Goal: Task Accomplishment & Management: Complete application form

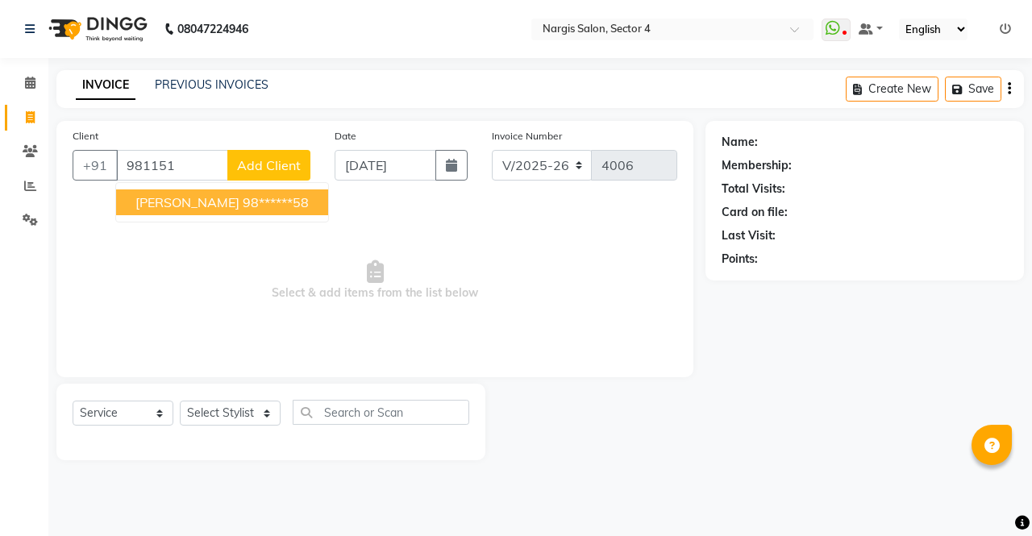
select select "4130"
select select "service"
click at [243, 196] on ngb-highlight "98******58" at bounding box center [276, 202] width 66 height 16
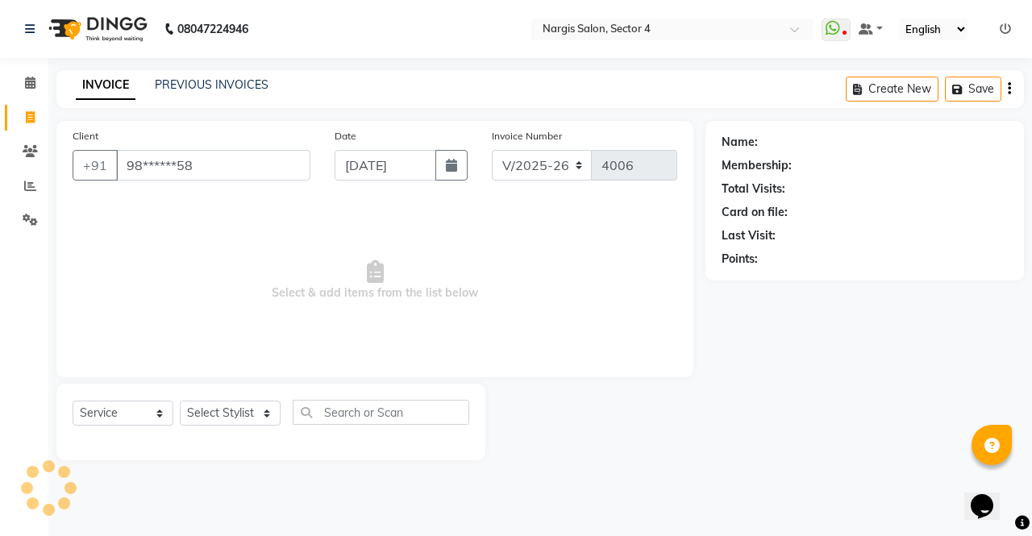
type input "98******58"
select select "1: Object"
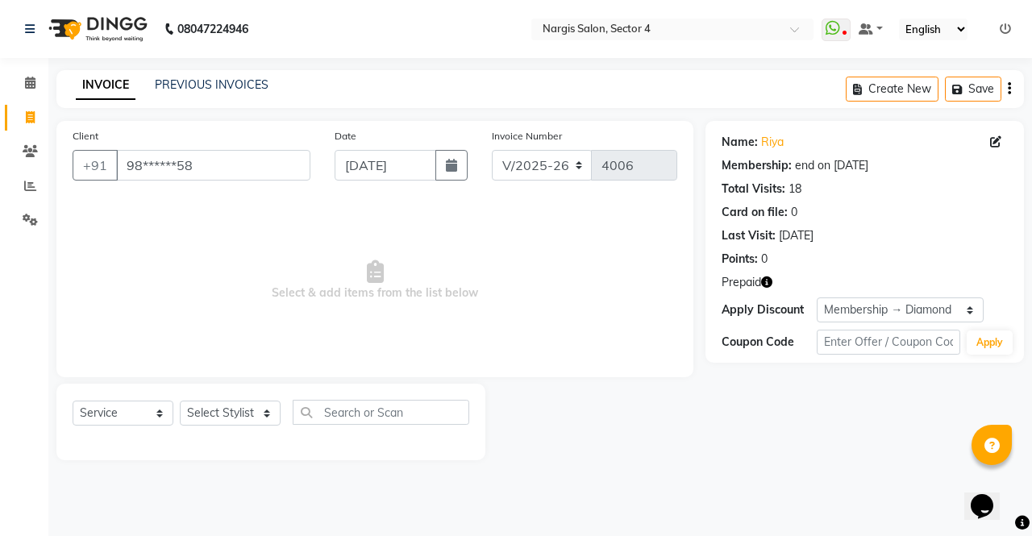
click at [764, 276] on icon "button" at bounding box center [766, 281] width 11 height 11
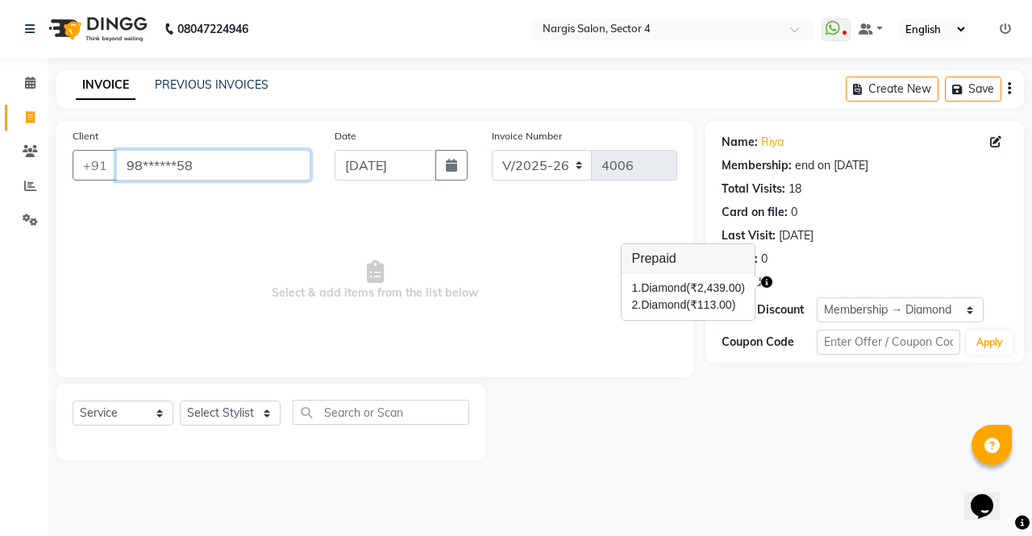
click at [265, 180] on input "98******58" at bounding box center [213, 165] width 194 height 31
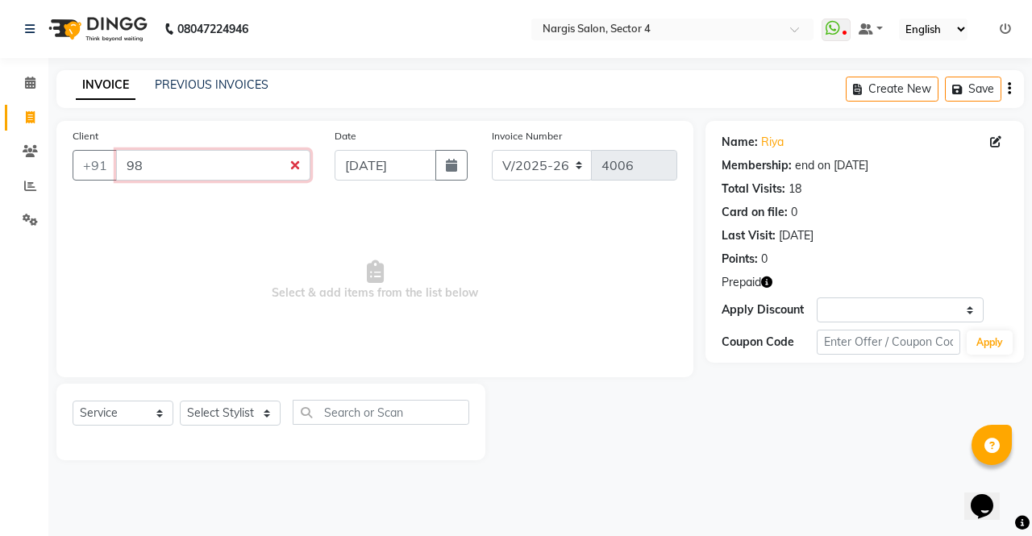
type input "9"
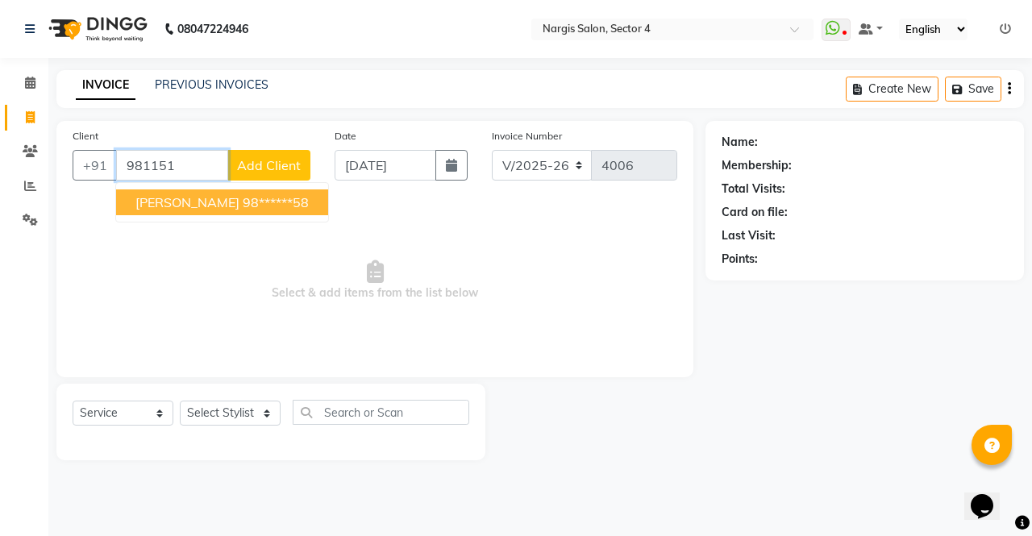
click at [243, 204] on ngb-highlight "98******58" at bounding box center [276, 202] width 66 height 16
type input "98******58"
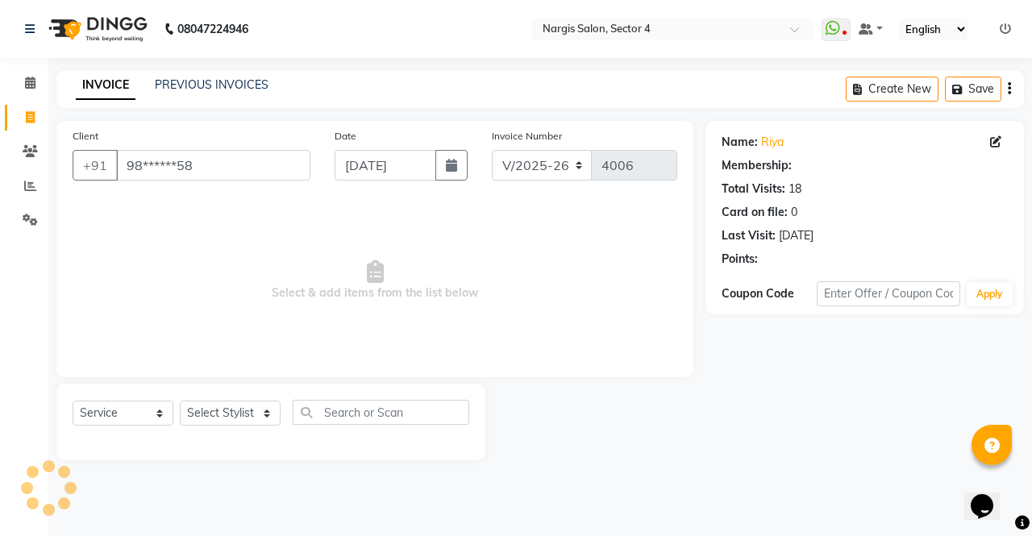
select select "1: Object"
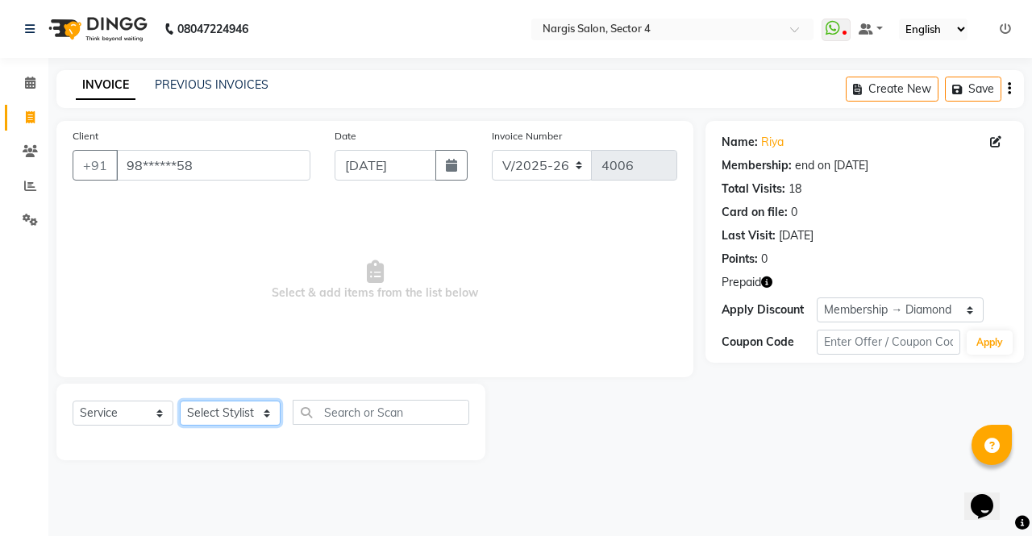
click at [240, 413] on select "Select Stylist [PERSON_NAME] [PERSON_NAME] [PERSON_NAME] Front Desk muskaan rak…" at bounding box center [230, 413] width 101 height 25
select select "87810"
click at [180, 401] on select "Select Stylist [PERSON_NAME] [PERSON_NAME] [PERSON_NAME] Front Desk muskaan rak…" at bounding box center [230, 413] width 101 height 25
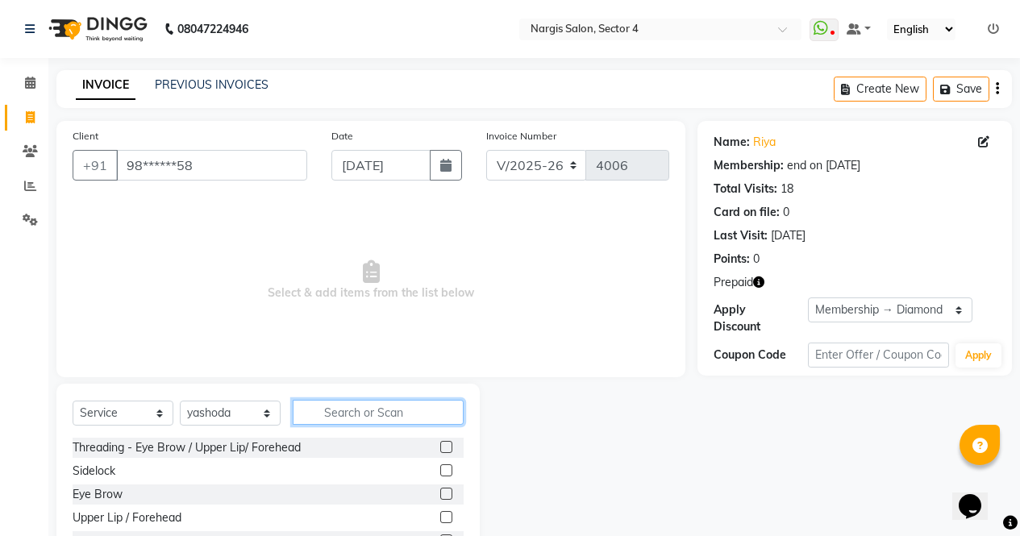
type input "r"
click at [364, 404] on input "r" at bounding box center [378, 412] width 171 height 25
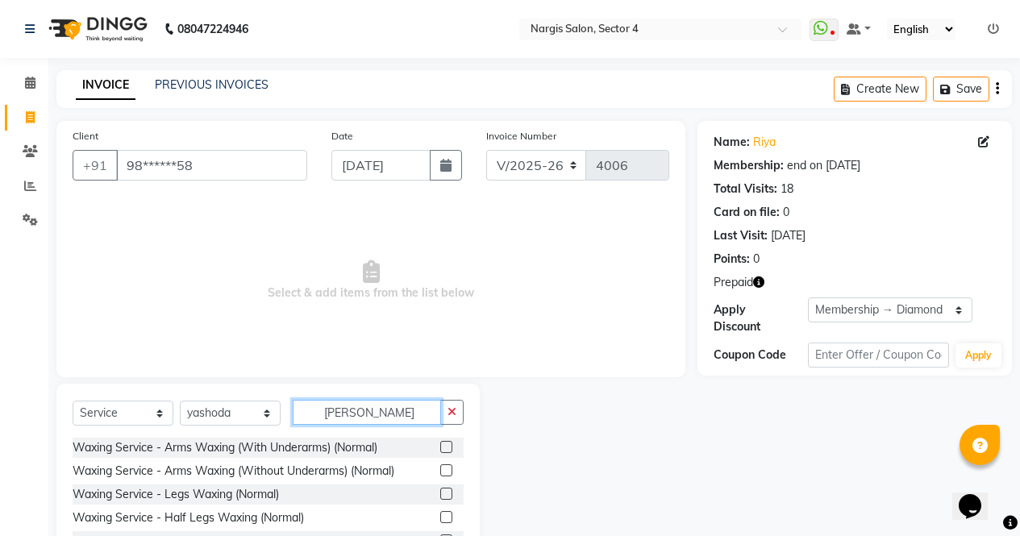
type input "[PERSON_NAME]"
click at [440, 492] on label at bounding box center [446, 494] width 12 height 12
click at [440, 492] on input "checkbox" at bounding box center [445, 494] width 10 height 10
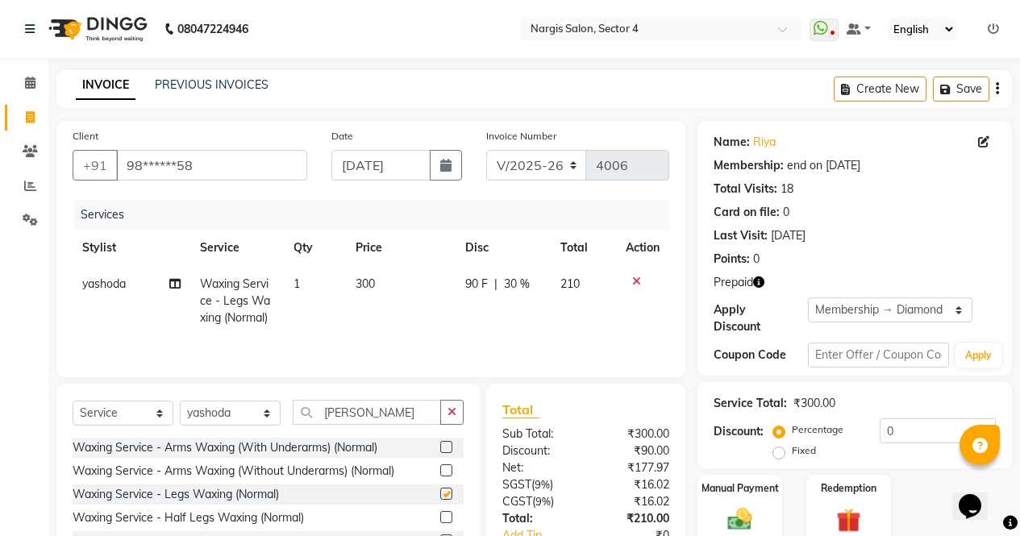
checkbox input "false"
click at [440, 447] on label at bounding box center [446, 447] width 12 height 12
click at [440, 447] on input "checkbox" at bounding box center [445, 448] width 10 height 10
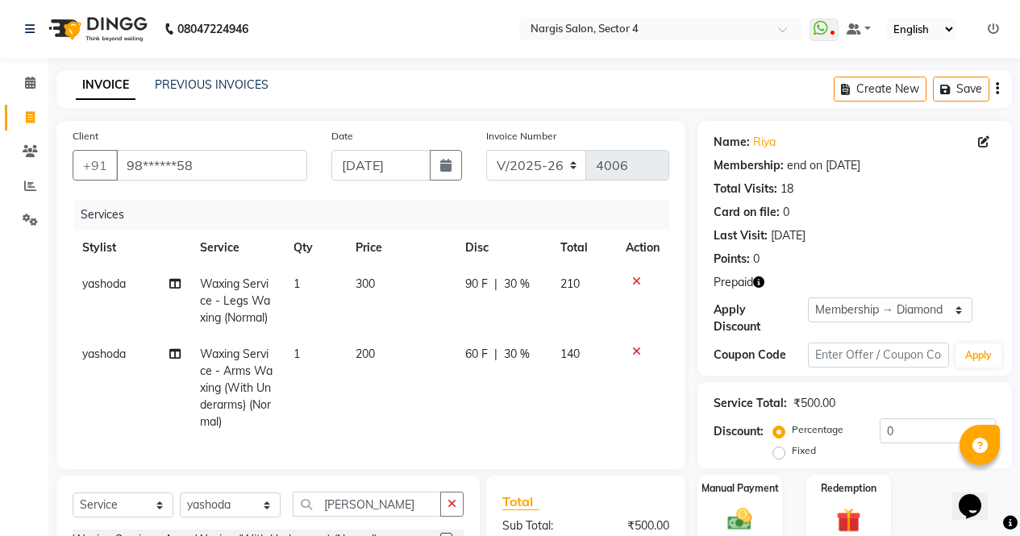
checkbox input "false"
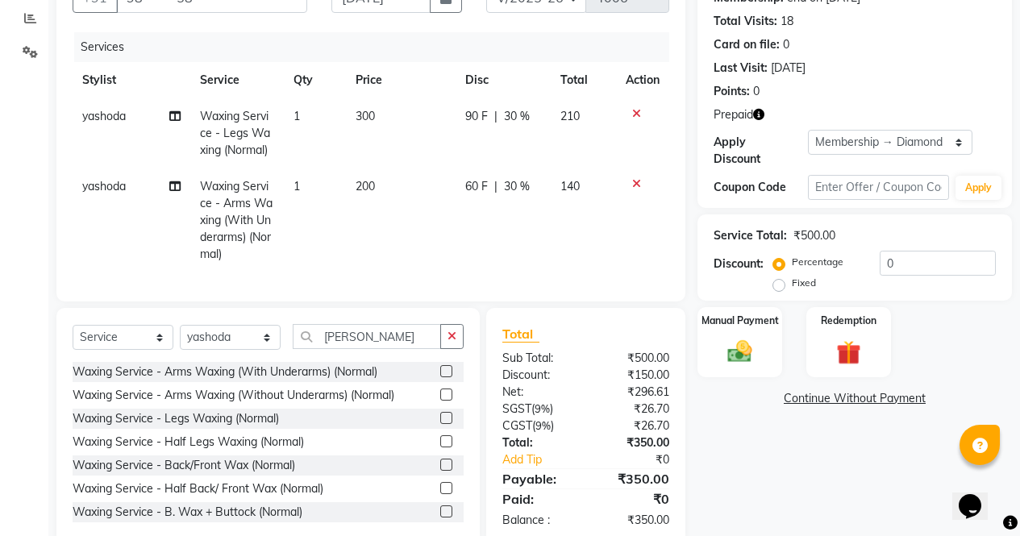
scroll to position [214, 0]
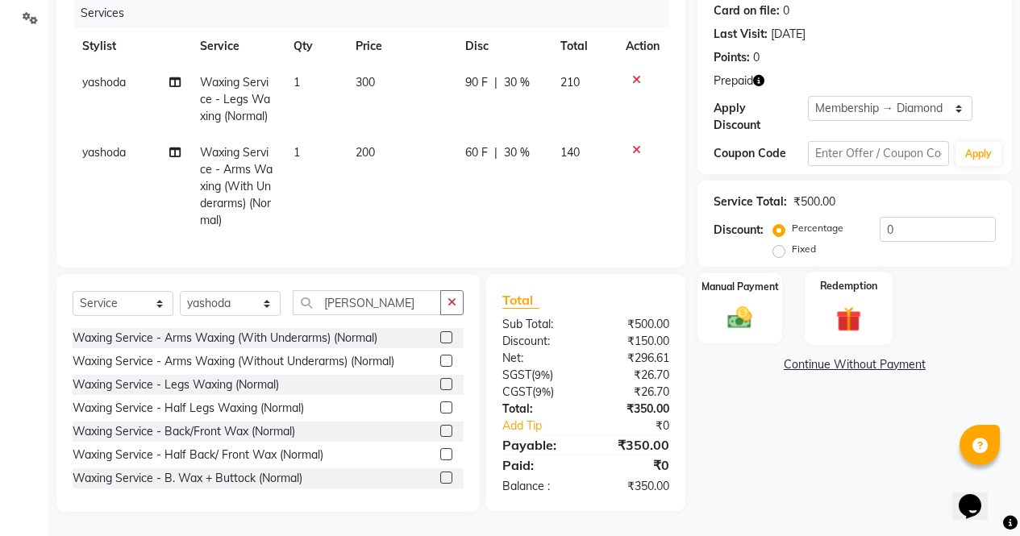
click at [846, 303] on img at bounding box center [848, 318] width 41 height 31
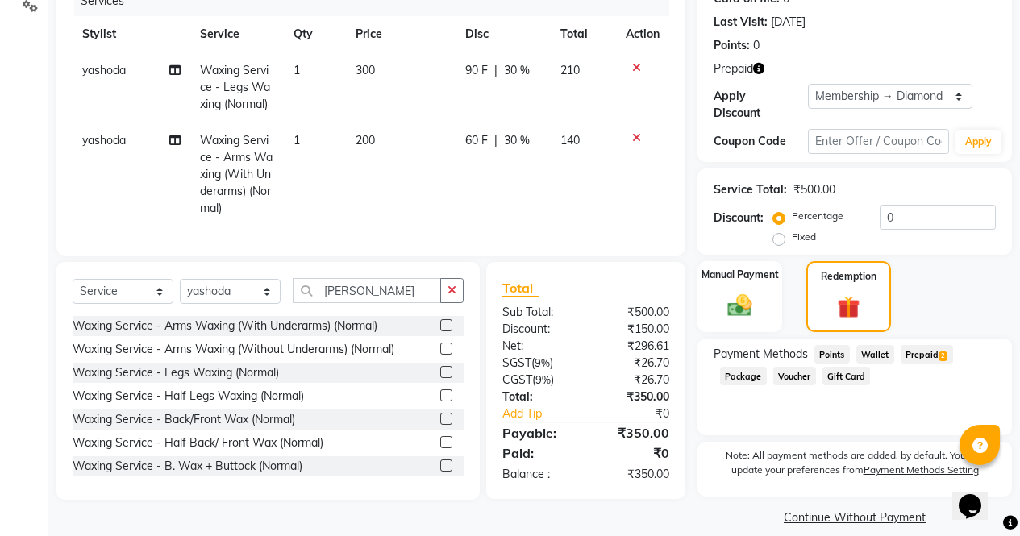
click at [916, 345] on span "Prepaid 2" at bounding box center [926, 354] width 52 height 19
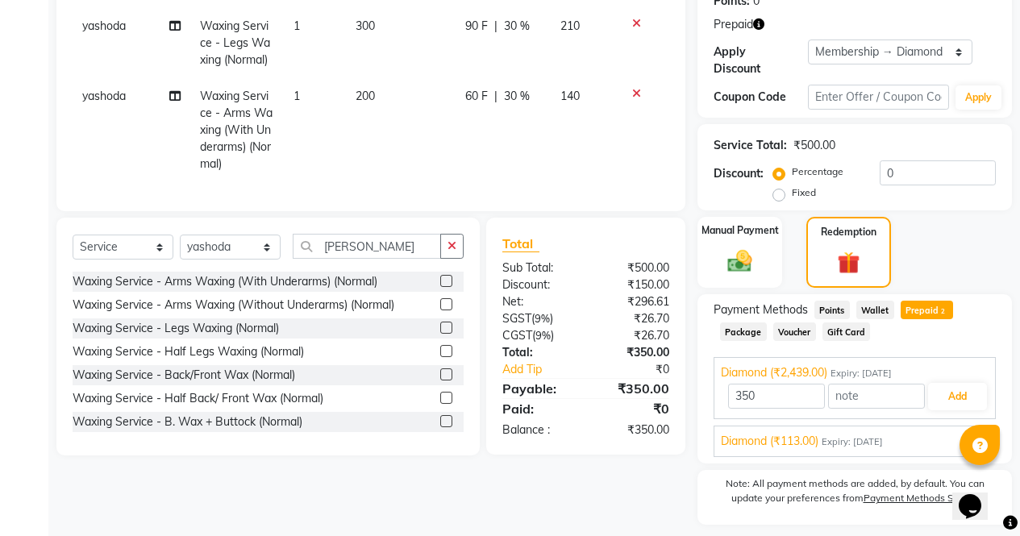
scroll to position [291, 0]
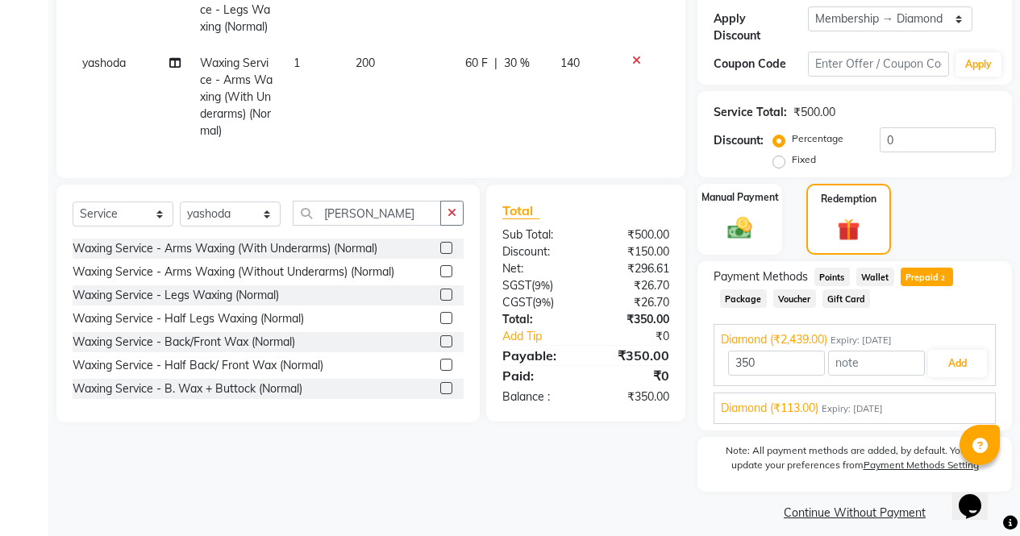
click at [883, 402] on span "Expiry: [DATE]" at bounding box center [851, 409] width 61 height 14
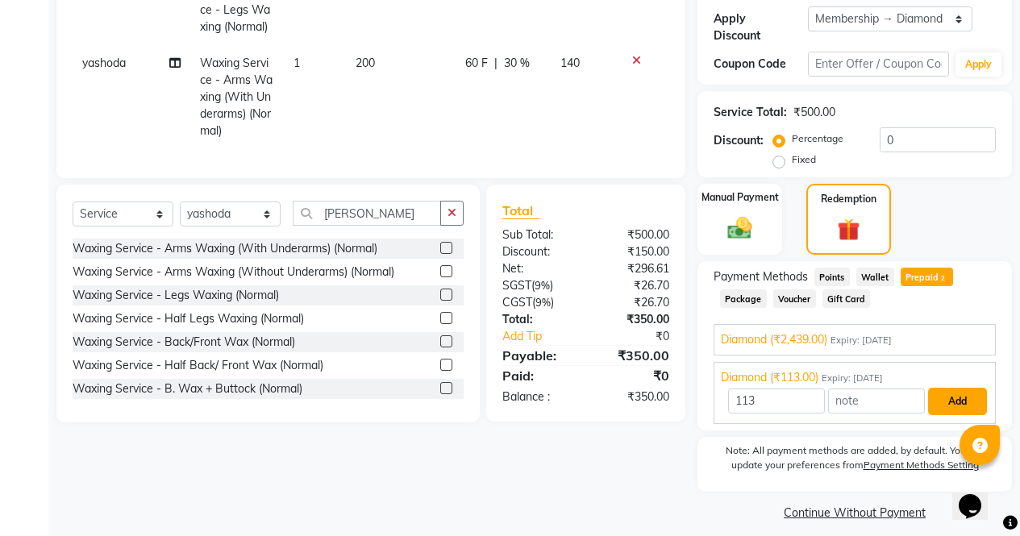
click at [948, 393] on button "Add" at bounding box center [957, 401] width 59 height 27
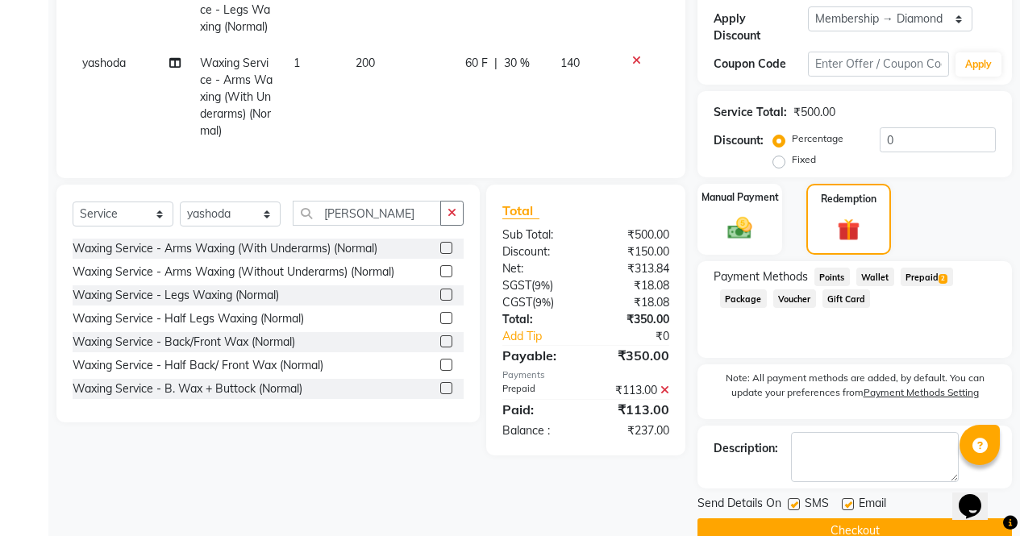
click at [946, 268] on span "Prepaid 2" at bounding box center [926, 277] width 52 height 19
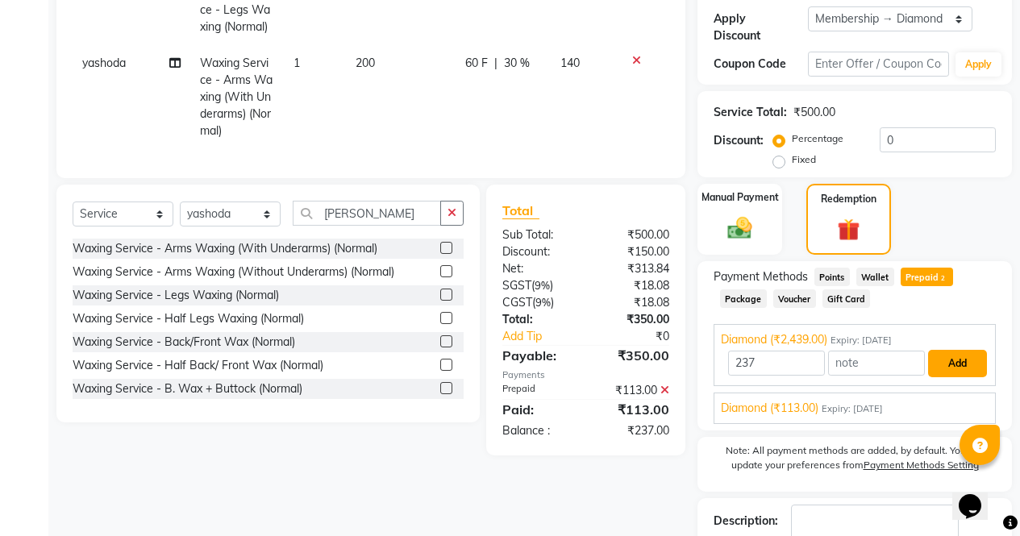
click at [958, 350] on button "Add" at bounding box center [957, 363] width 59 height 27
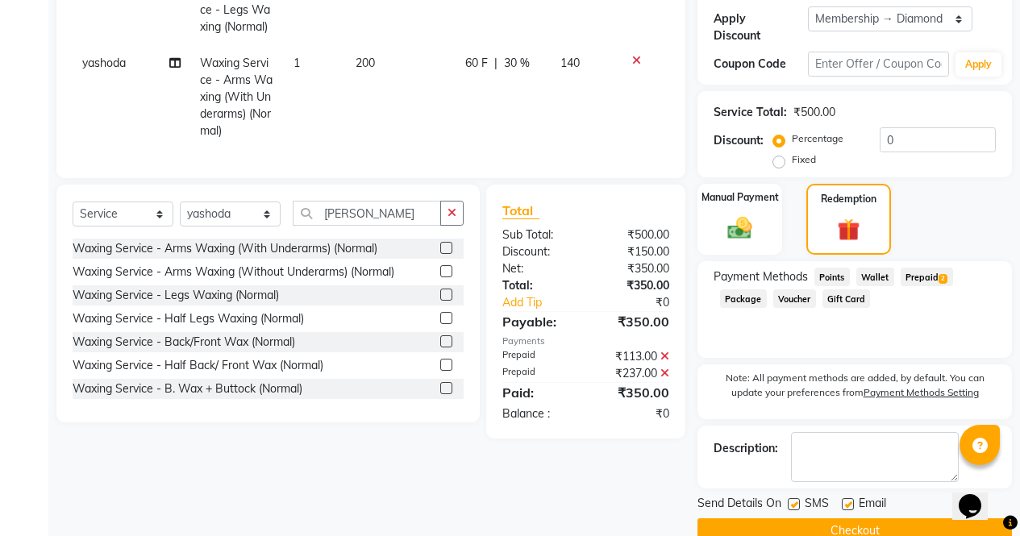
scroll to position [310, 0]
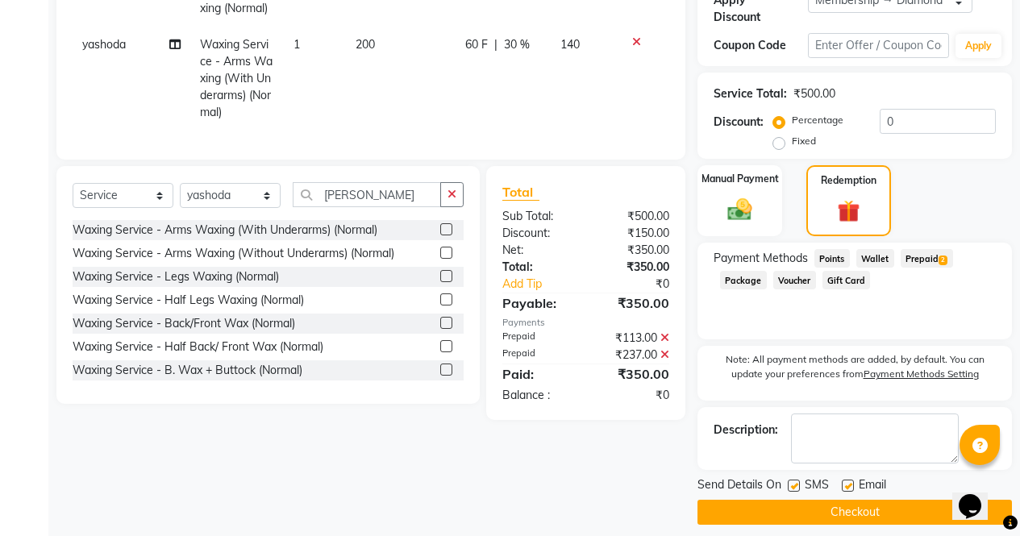
click at [938, 505] on button "Checkout" at bounding box center [854, 512] width 314 height 25
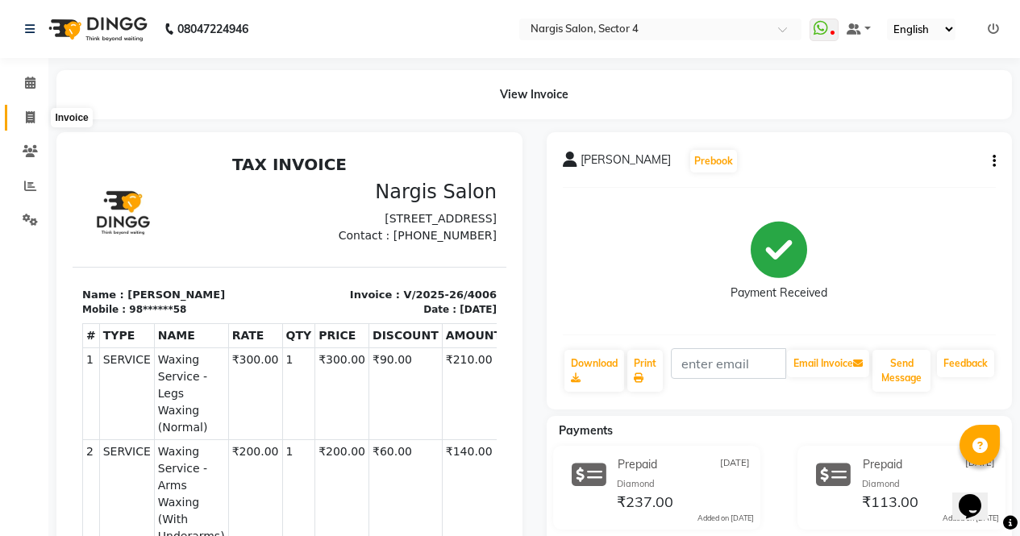
click at [28, 114] on icon at bounding box center [30, 117] width 9 height 12
select select "service"
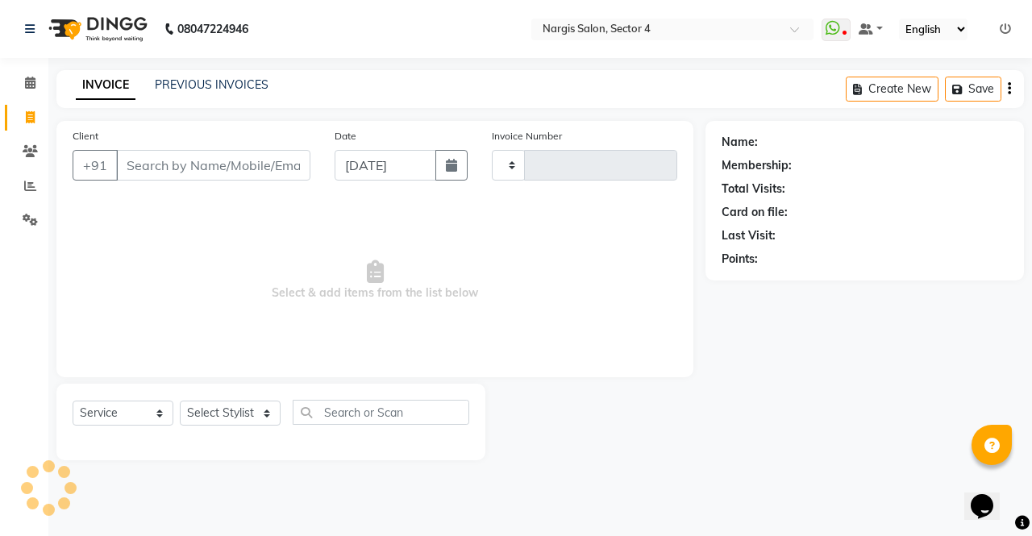
type input "4007"
select select "4130"
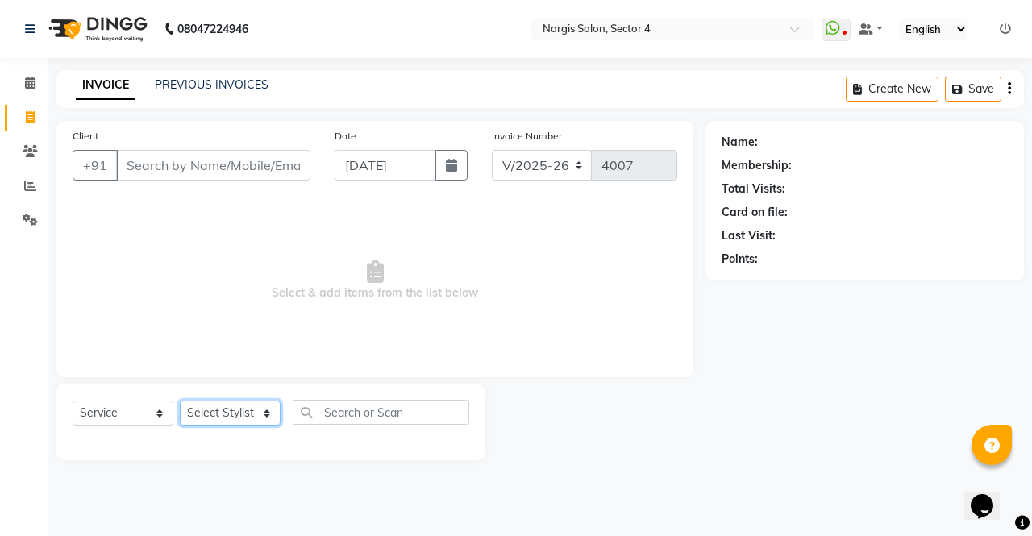
click at [244, 403] on select "Select Stylist [PERSON_NAME] [PERSON_NAME] [PERSON_NAME] Front Desk muskaan rak…" at bounding box center [230, 413] width 101 height 25
select select "60384"
click at [180, 401] on select "Select Stylist [PERSON_NAME] [PERSON_NAME] [PERSON_NAME] Front Desk muskaan rak…" at bounding box center [230, 413] width 101 height 25
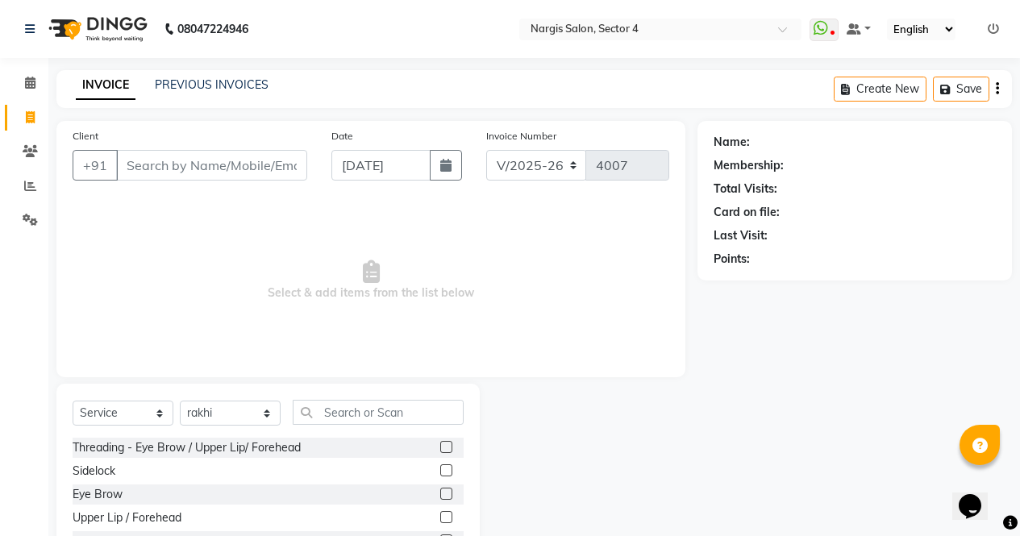
click at [440, 491] on label at bounding box center [446, 494] width 12 height 12
click at [440, 491] on input "checkbox" at bounding box center [445, 494] width 10 height 10
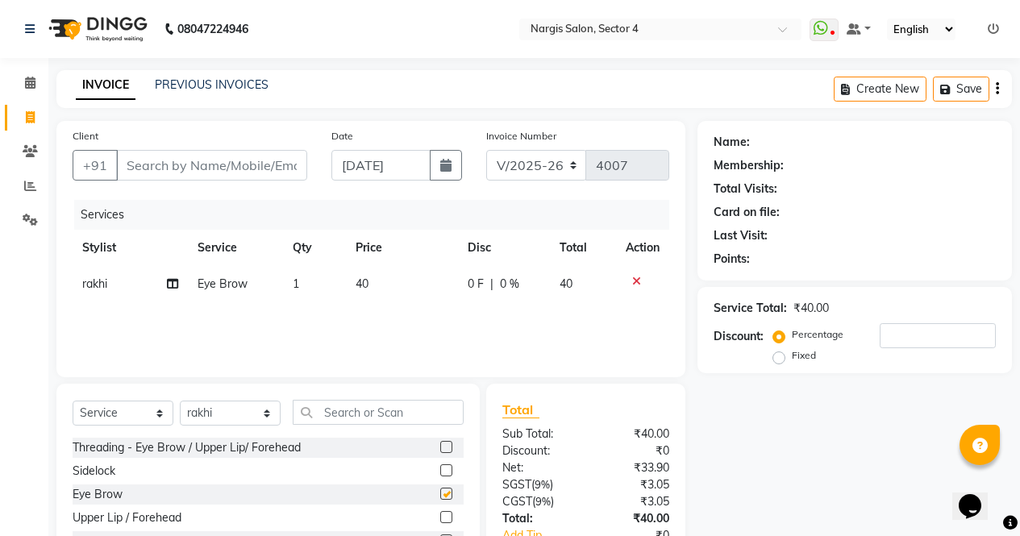
checkbox input "false"
click at [440, 449] on label at bounding box center [446, 447] width 12 height 12
click at [440, 449] on input "checkbox" at bounding box center [445, 448] width 10 height 10
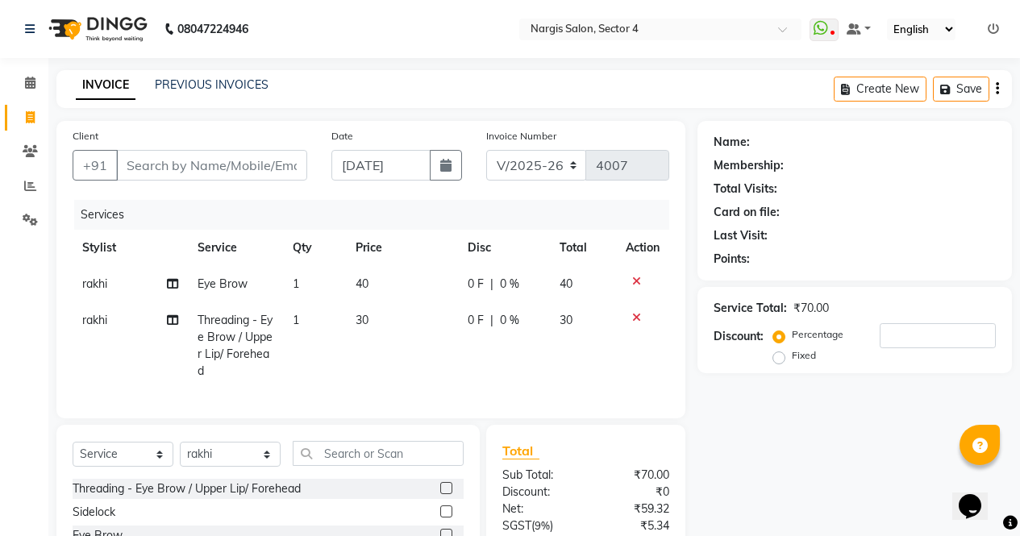
click at [440, 494] on label at bounding box center [446, 488] width 12 height 12
click at [440, 494] on input "checkbox" at bounding box center [445, 489] width 10 height 10
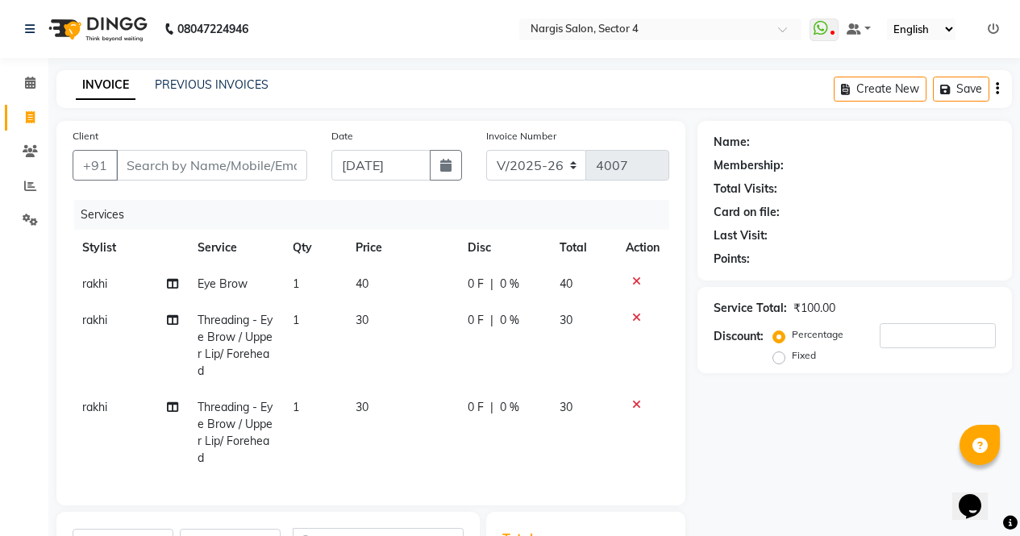
checkbox input "false"
click at [193, 158] on input "Client" at bounding box center [211, 165] width 191 height 31
type input "9"
type input "0"
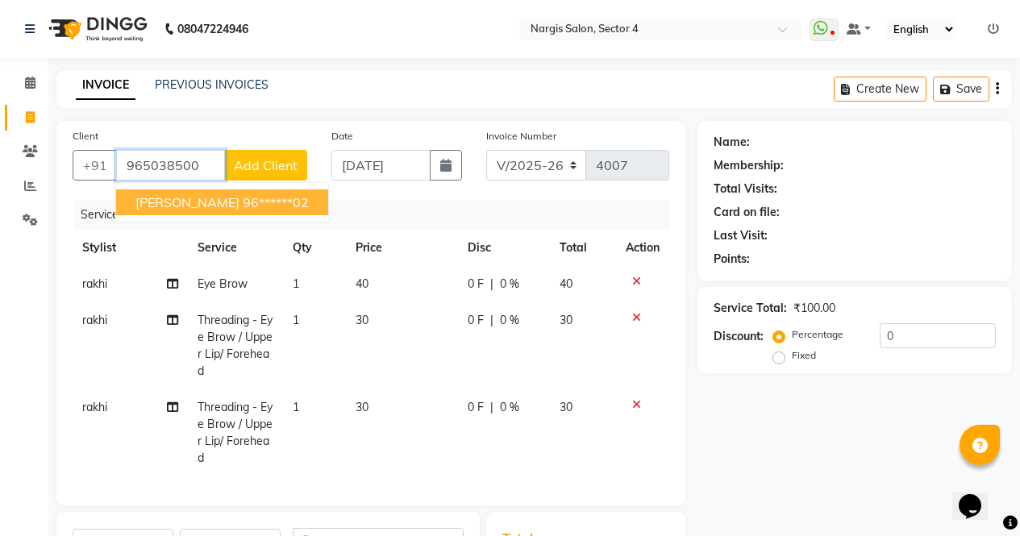
click at [243, 206] on ngb-highlight "96******02" at bounding box center [276, 202] width 66 height 16
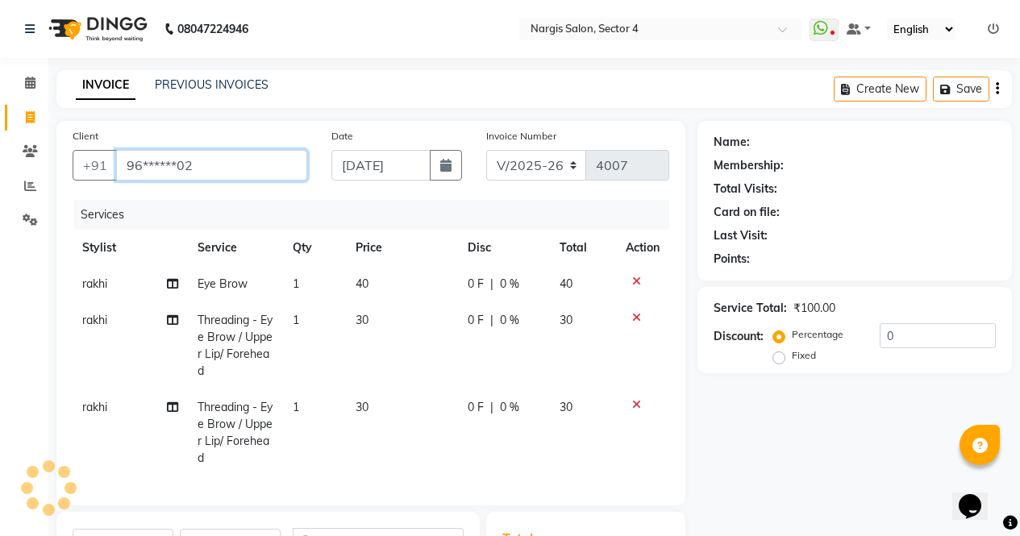
type input "96******02"
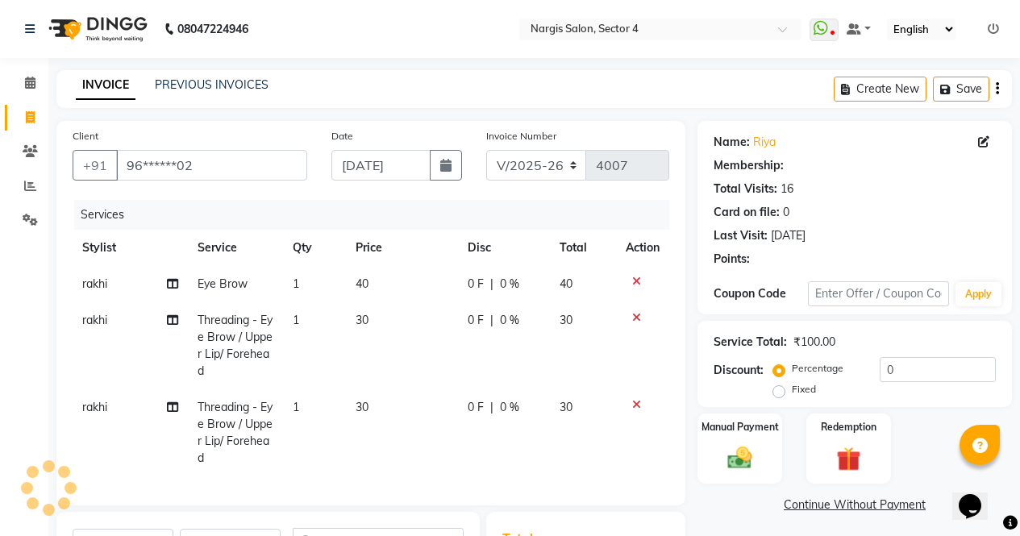
select select "1: Object"
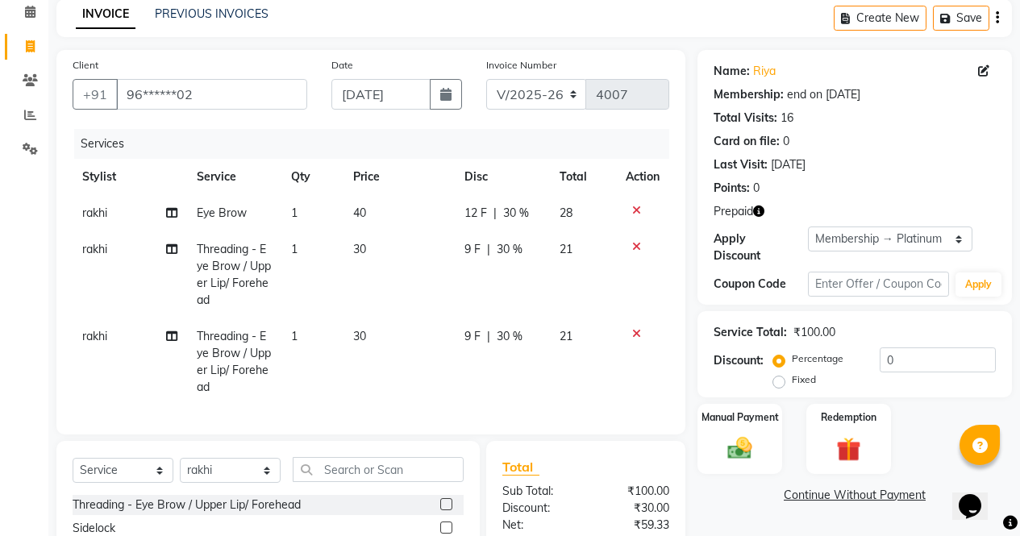
scroll to position [96, 0]
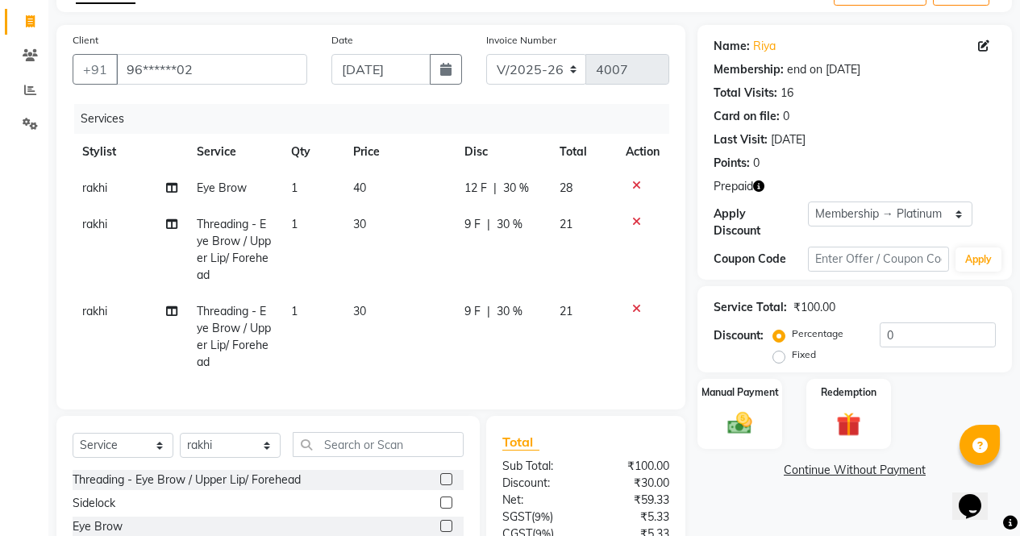
click at [754, 189] on icon "button" at bounding box center [758, 186] width 11 height 11
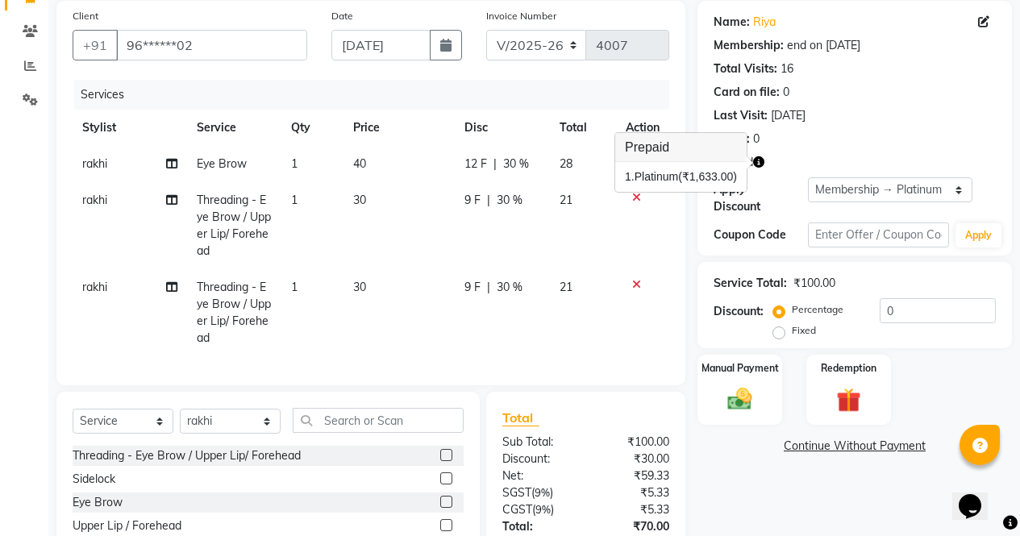
scroll to position [250, 0]
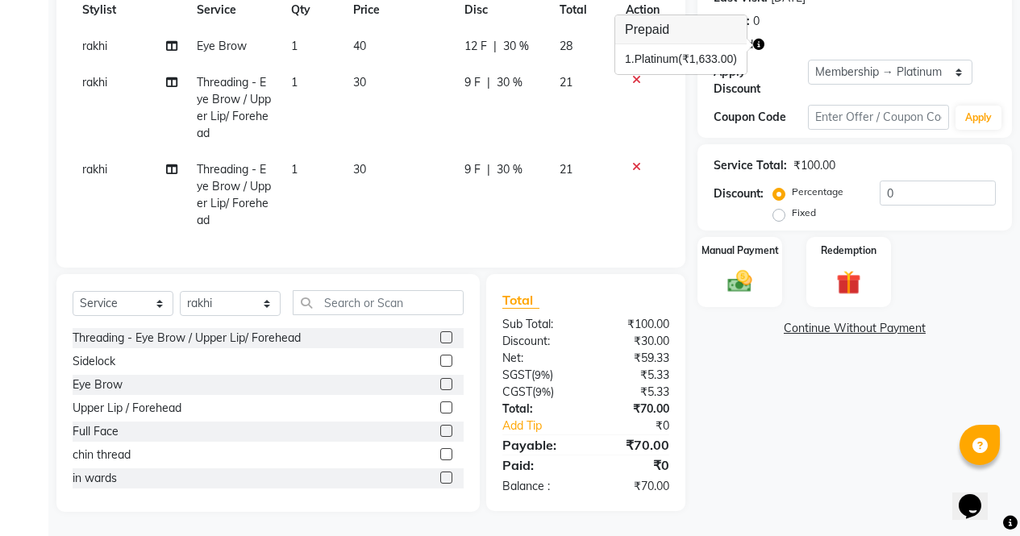
click at [858, 320] on link "Continue Without Payment" at bounding box center [854, 328] width 308 height 17
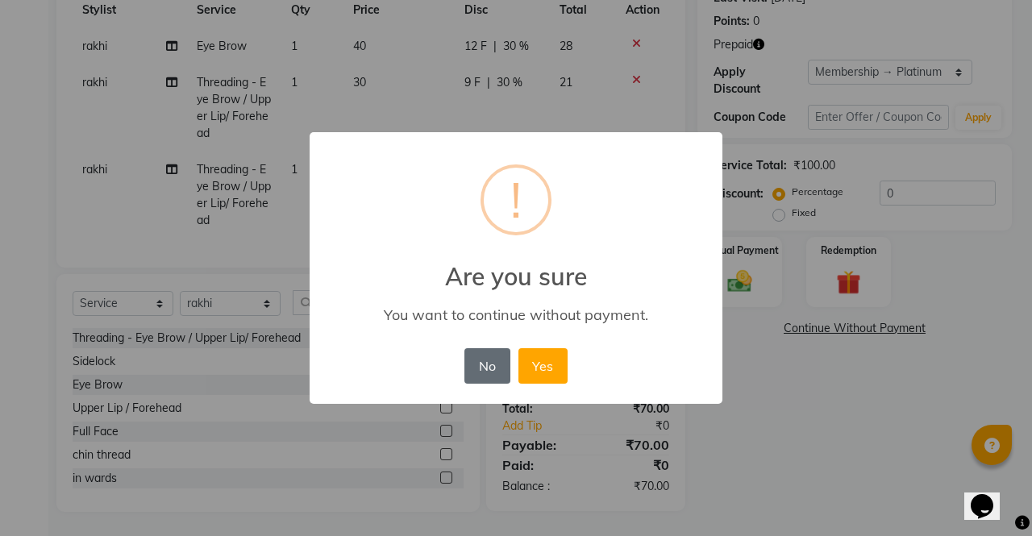
click at [484, 368] on button "No" at bounding box center [486, 365] width 45 height 35
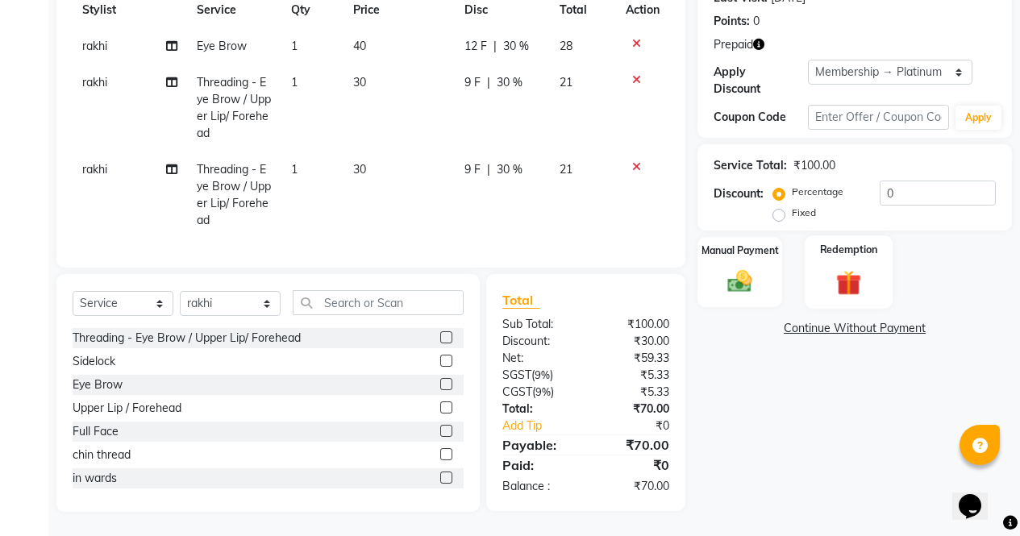
click at [850, 267] on img at bounding box center [848, 282] width 41 height 31
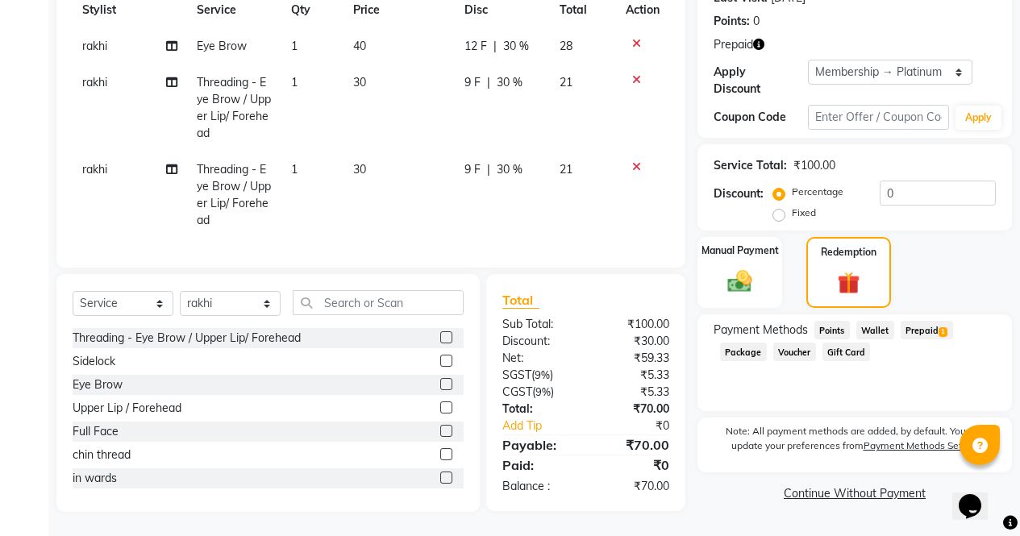
click at [927, 321] on span "Prepaid 1" at bounding box center [926, 330] width 52 height 19
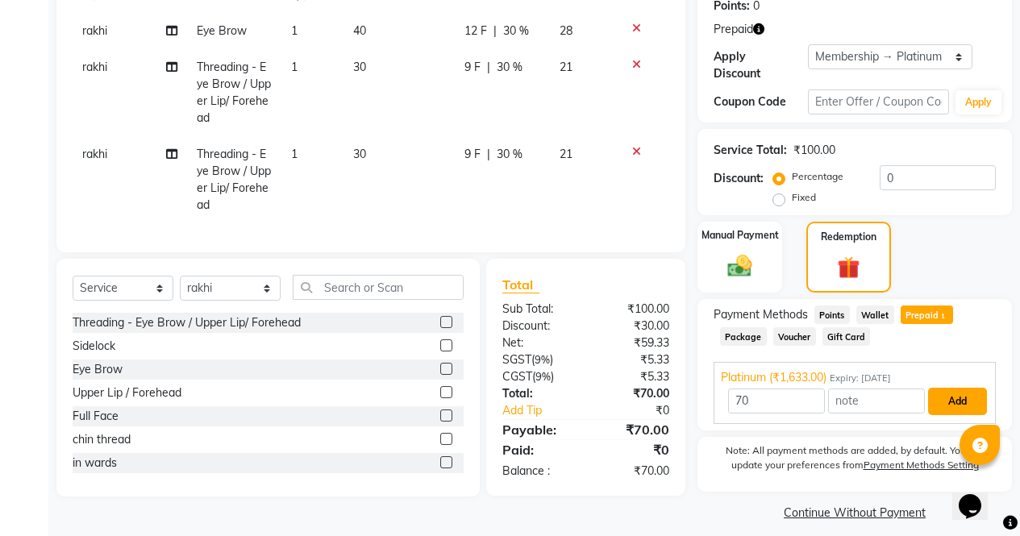
click at [964, 400] on button "Add" at bounding box center [957, 401] width 59 height 27
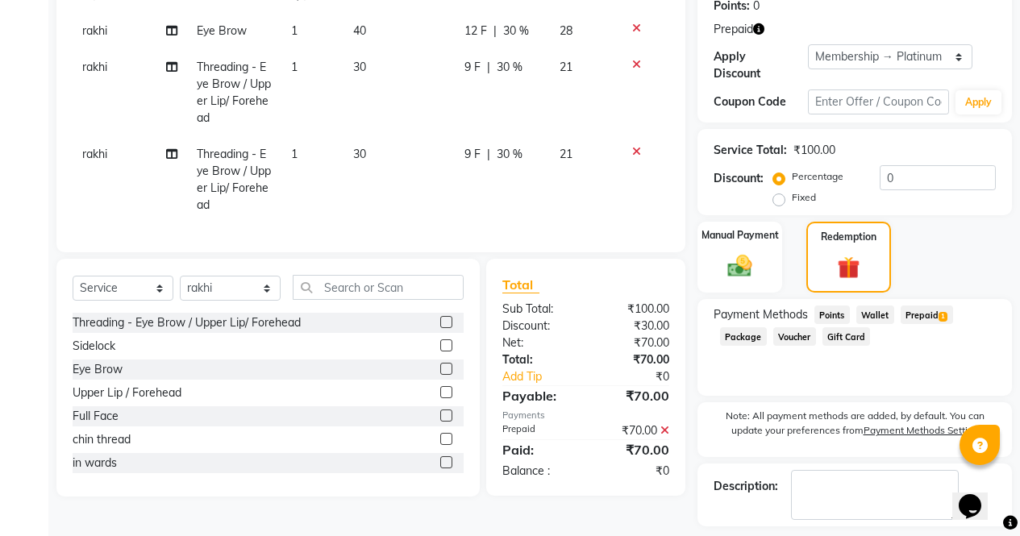
scroll to position [310, 0]
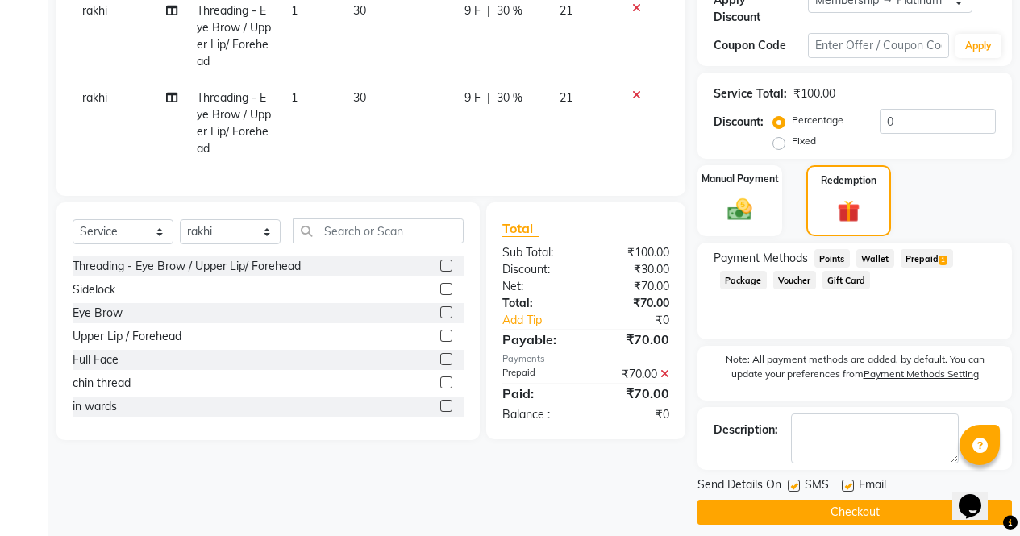
click at [891, 504] on button "Checkout" at bounding box center [854, 512] width 314 height 25
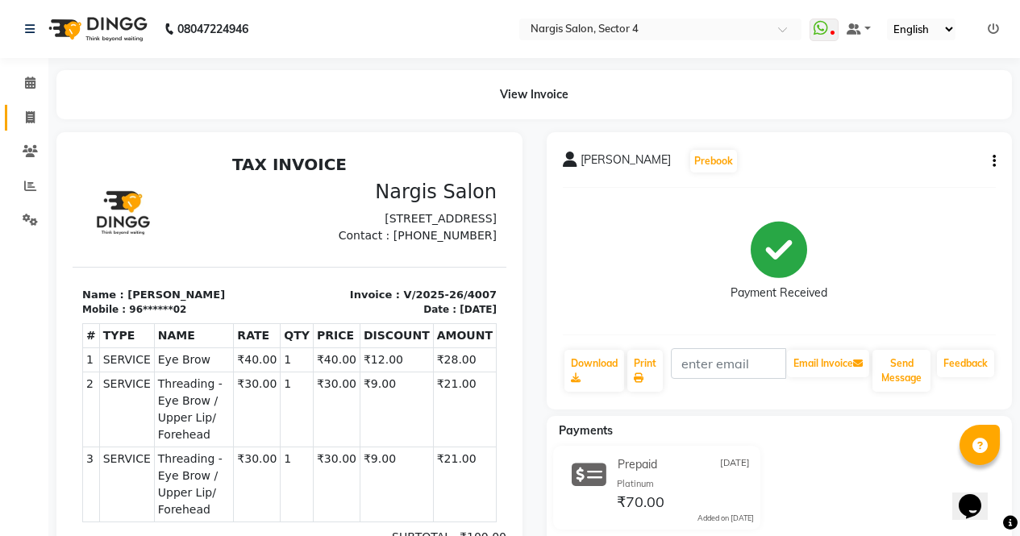
click at [26, 123] on span at bounding box center [30, 118] width 28 height 19
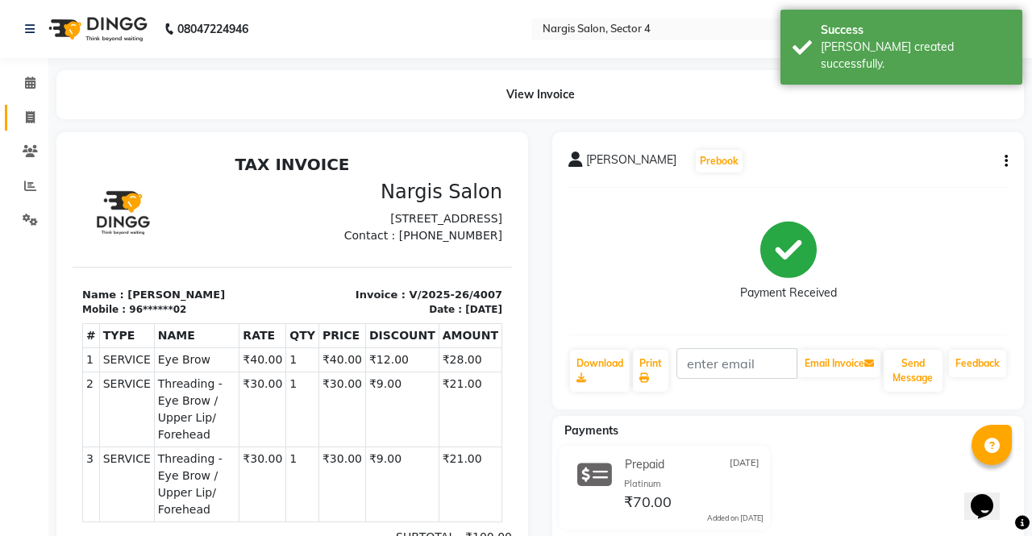
select select "service"
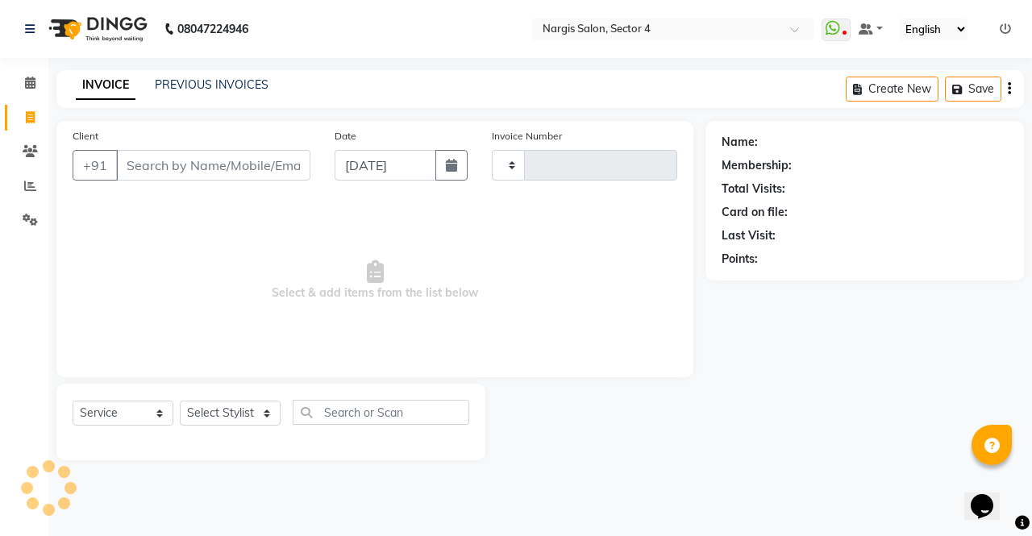
type input "4008"
select select "4130"
